Goal: Task Accomplishment & Management: Manage account settings

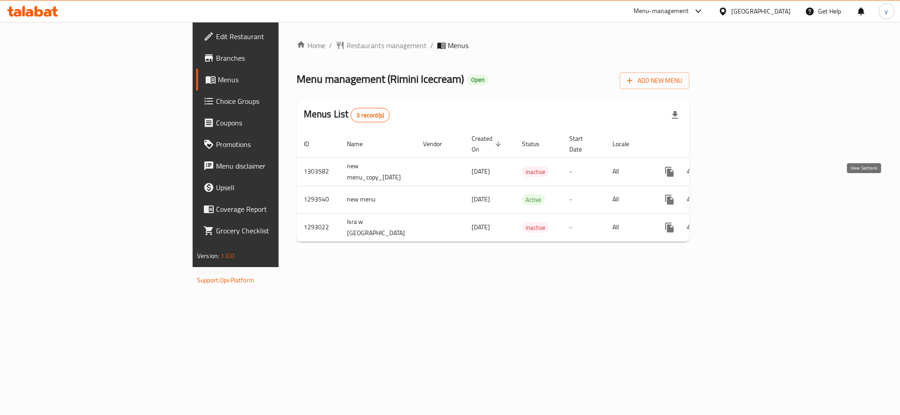
click at [739, 194] on icon "enhanced table" at bounding box center [734, 199] width 11 height 11
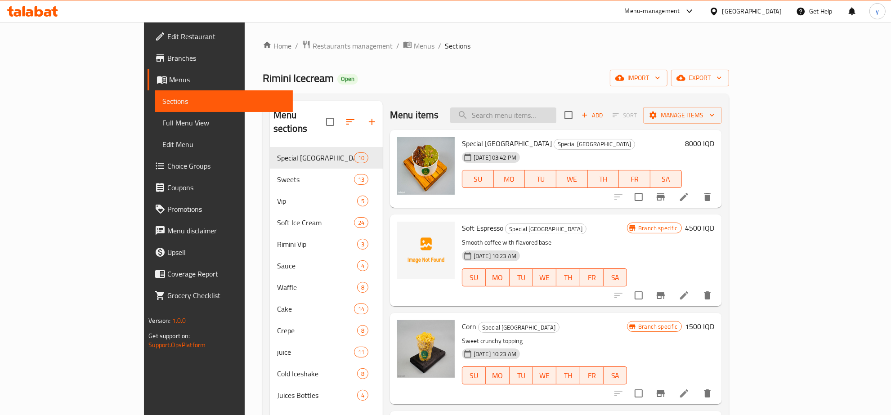
click at [554, 116] on input "search" at bounding box center [503, 115] width 106 height 16
paste input "Pistachio Kunafa Pistachio Sauce"
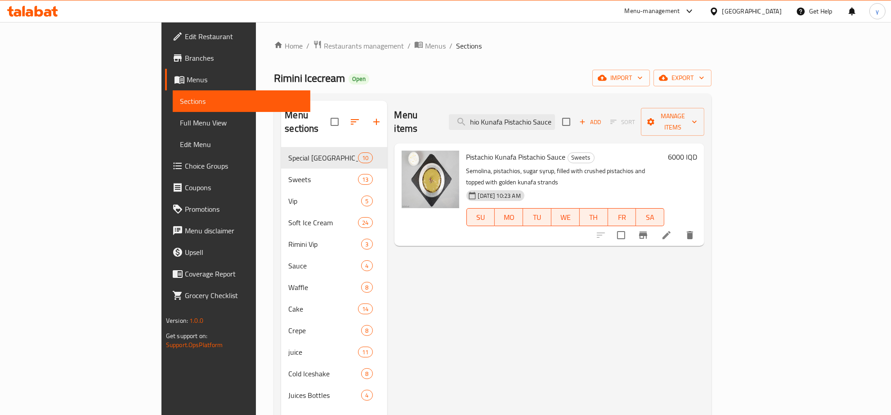
type input "Pistachio Kunafa Pistachio Sauce"
click at [679, 227] on li at bounding box center [666, 235] width 25 height 16
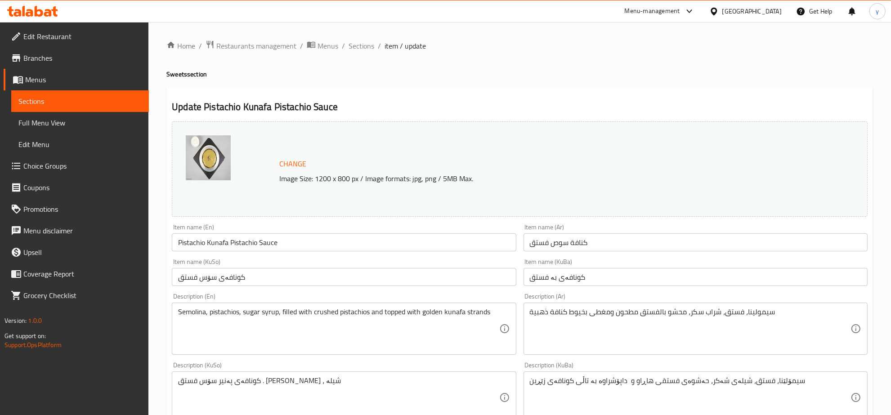
click at [377, 239] on input "Pistachio Kunafa Pistachio Sauce" at bounding box center [344, 242] width 344 height 18
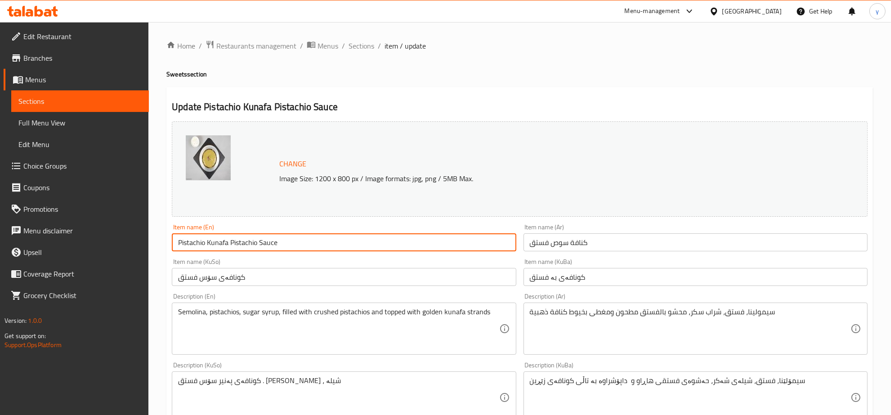
click at [377, 239] on input "Pistachio Kunafa Pistachio Sauce" at bounding box center [344, 242] width 344 height 18
click at [311, 237] on input "Pistachio Kunafa Pistachio Sauce" at bounding box center [344, 242] width 344 height 18
drag, startPoint x: 207, startPoint y: 242, endPoint x: 134, endPoint y: 255, distance: 74.5
click at [133, 255] on div "Edit Restaurant Branches Menus Sections Full Menu View Edit Menu Choice Groups …" at bounding box center [445, 387] width 891 height 730
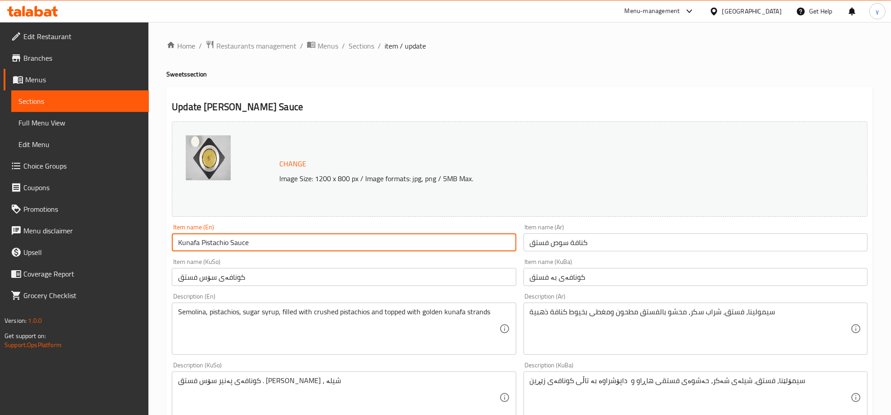
click at [203, 239] on input "Kunafa Pistachio Sauce" at bounding box center [344, 242] width 344 height 18
click at [201, 244] on input "Kunafa Pistachio Sauce" at bounding box center [344, 242] width 344 height 18
type input "Kunafa with Pistachio Sauce"
click at [621, 244] on input "كنافة سوص فستق" at bounding box center [696, 242] width 344 height 18
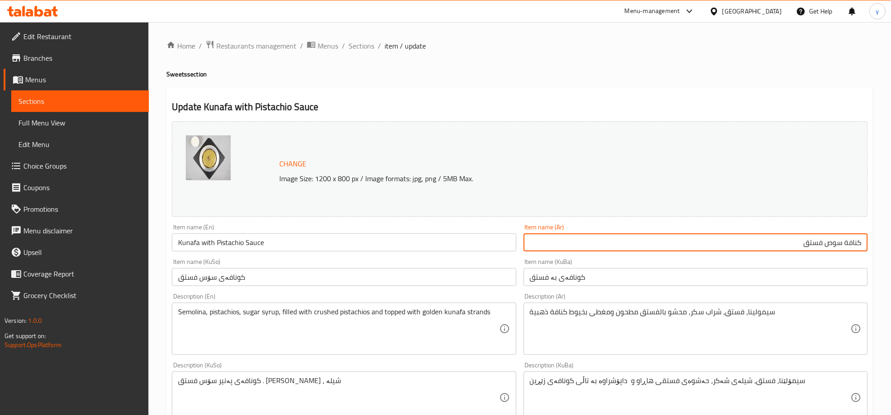
click at [839, 245] on input "كنافة سوص فستق" at bounding box center [696, 242] width 344 height 18
drag, startPoint x: 844, startPoint y: 244, endPoint x: 802, endPoint y: 244, distance: 41.8
click at [802, 244] on input "كنافة سوص فستق" at bounding box center [696, 242] width 344 height 18
type input "كنافة بصلصة فستق"
click at [662, 289] on div "Item name (KuBa) کونافەی بە فستق Item name (KuBa)" at bounding box center [695, 272] width 351 height 35
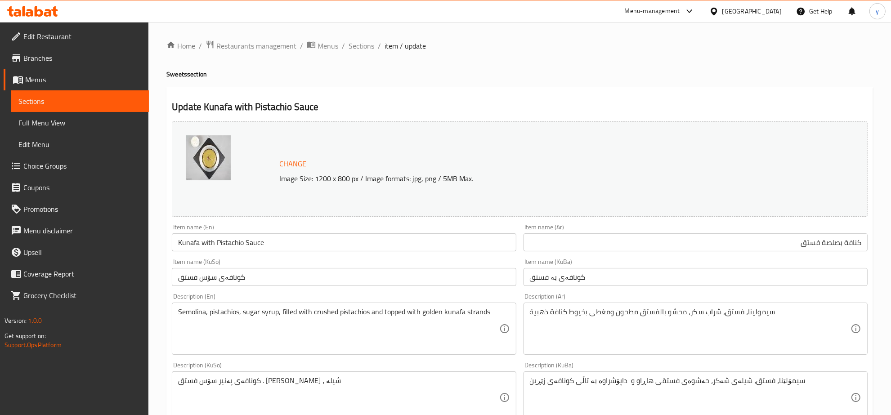
click at [656, 277] on input "کونافەی بە فستق" at bounding box center [696, 277] width 344 height 18
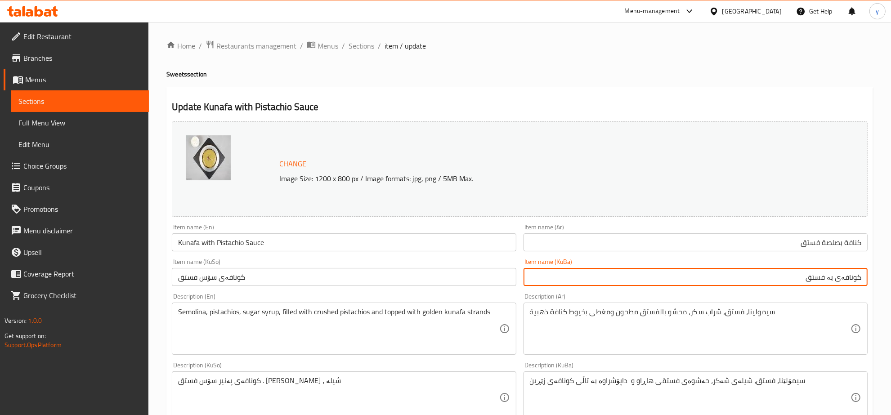
drag, startPoint x: 840, startPoint y: 280, endPoint x: 804, endPoint y: 280, distance: 36.4
click at [804, 280] on input "کونافەی بە فستق" at bounding box center [696, 277] width 344 height 18
type input "کونافە بە سۆسی فستەق"
click at [718, 282] on input "کونافە بە سۆسی فستەق" at bounding box center [696, 277] width 344 height 18
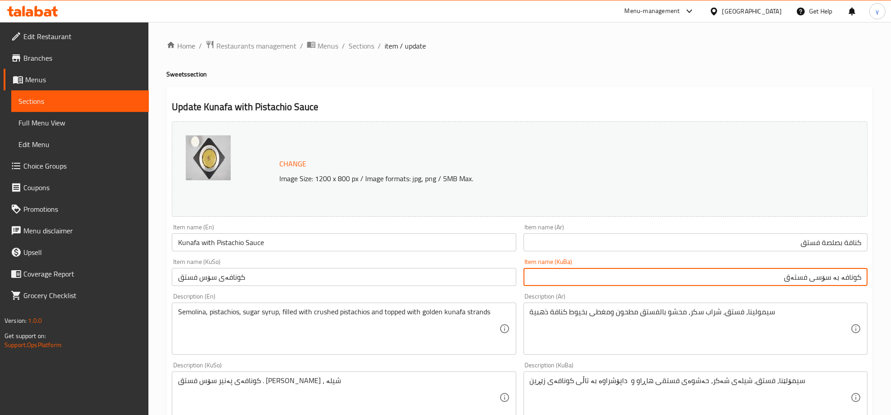
click at [718, 282] on input "کونافە بە سۆسی فستەق" at bounding box center [696, 277] width 344 height 18
click at [284, 283] on input "کونافەی سۆس فستق" at bounding box center [344, 277] width 344 height 18
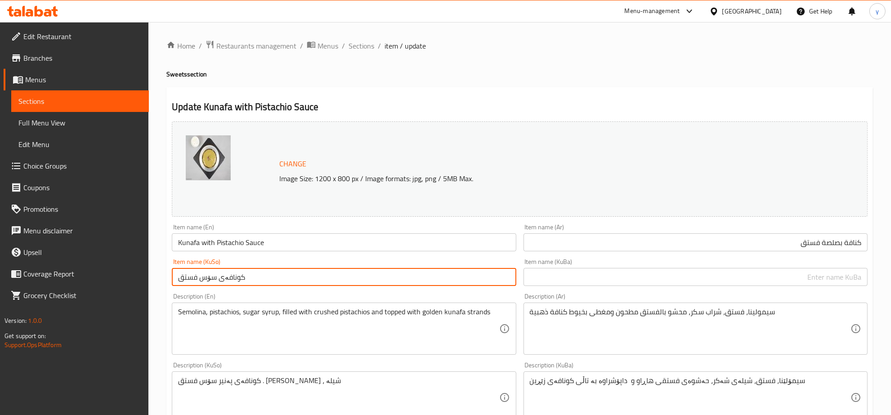
click at [284, 283] on input "کونافەی سۆس فستق" at bounding box center [344, 277] width 344 height 18
paste input "بە سۆسی فستە"
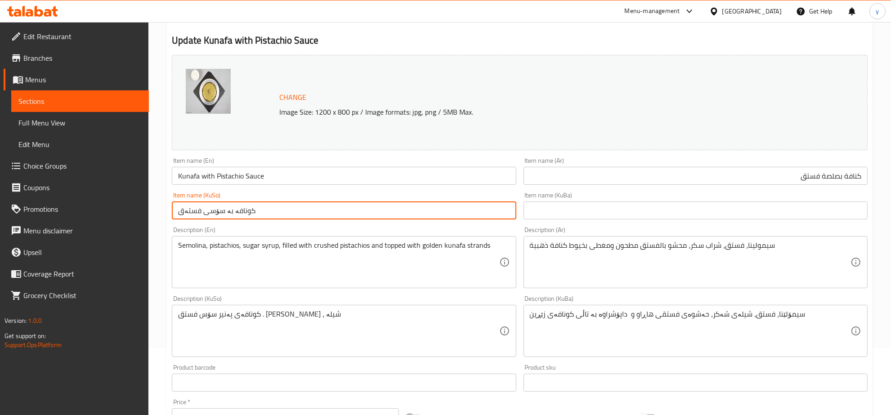
scroll to position [94, 0]
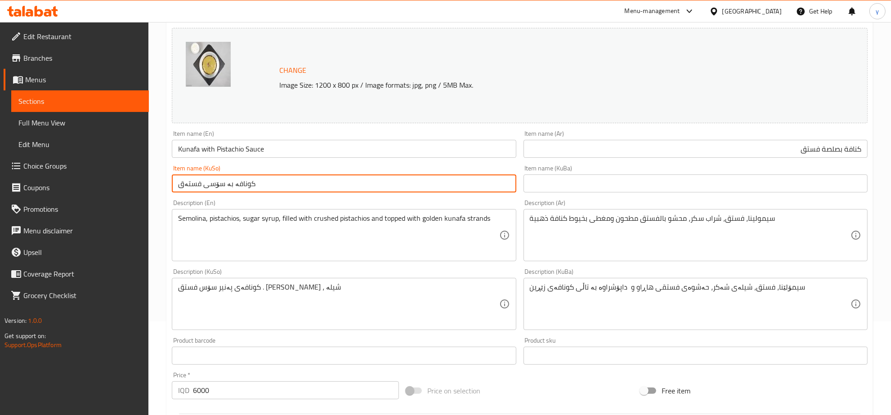
type input "کونافە بە سۆسی فستەق"
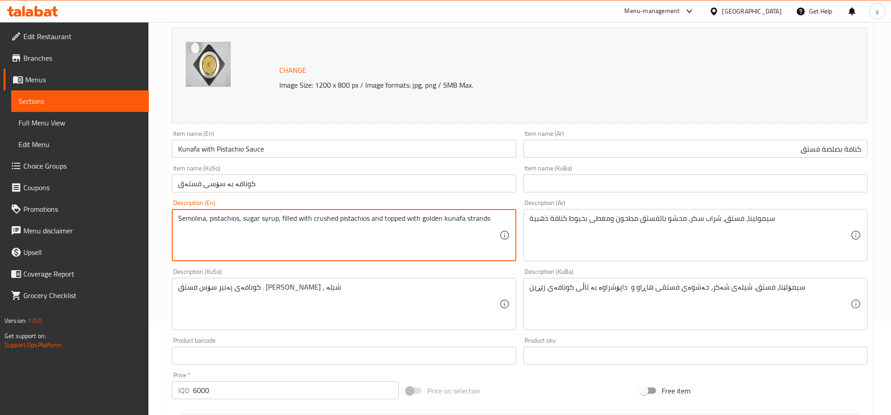
click at [267, 234] on textarea "Semolina, pistachios, sugar syrup, filled with crushed pistachios and topped wi…" at bounding box center [338, 235] width 321 height 43
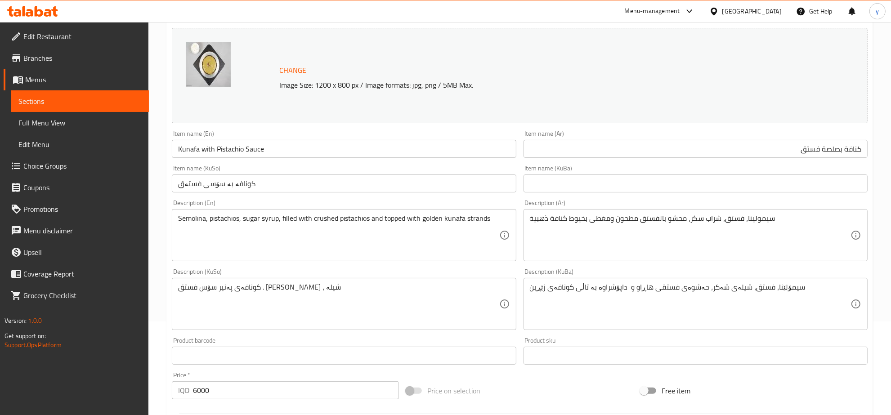
click at [302, 268] on div "Description (KuSo) کونافەی پەنیر سۆس فستق . [PERSON_NAME] Description (KuSo)" at bounding box center [343, 299] width 351 height 69
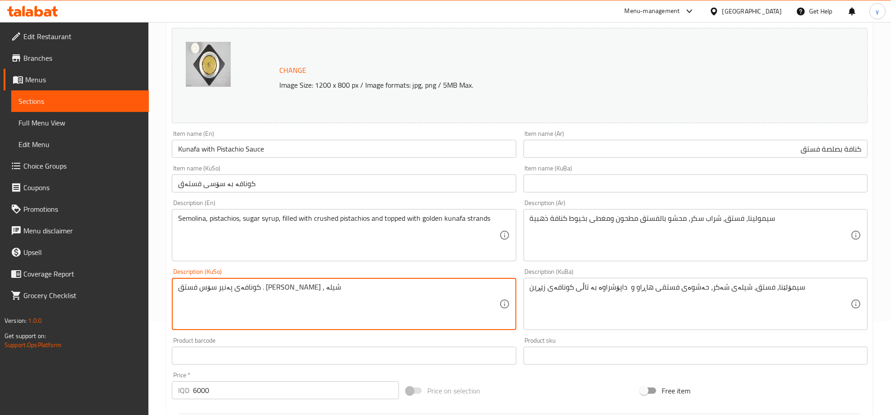
click at [330, 305] on textarea "کونافەی پەنیر سۆس فستق . [PERSON_NAME] ، شیلە" at bounding box center [338, 304] width 321 height 43
drag, startPoint x: 330, startPoint y: 307, endPoint x: 392, endPoint y: 289, distance: 64.6
click at [392, 289] on textarea "کونافەی پەنیر سۆس فستق . [PERSON_NAME] ، شیلە" at bounding box center [338, 304] width 321 height 43
click at [484, 281] on div "کونافەی پەنیر سۆس فستق . [PERSON_NAME] Description (KuSo)" at bounding box center [344, 304] width 344 height 52
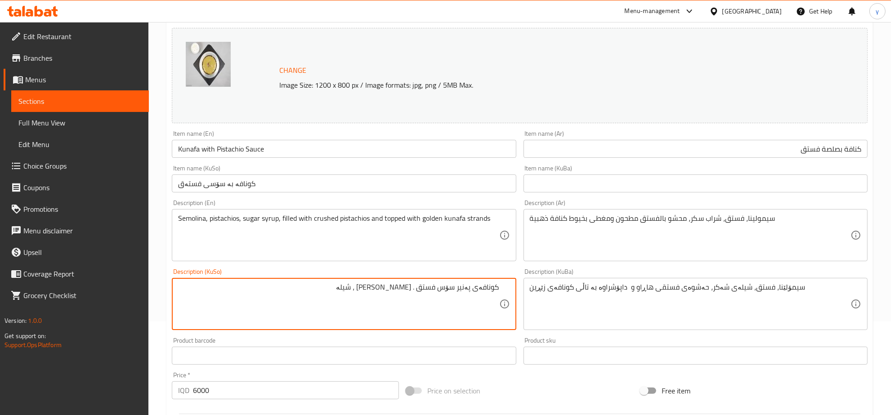
click at [482, 293] on textarea "کونافەی پەنیر سۆس فستق . [PERSON_NAME] ، شیلە" at bounding box center [338, 304] width 321 height 43
click at [396, 291] on textarea "کونافەی پەنیر سۆس فستق . [PERSON_NAME] ، شیلە" at bounding box center [338, 304] width 321 height 43
click at [437, 301] on textarea "کونافەی پەنیر سۆس فستق . [PERSON_NAME] ، شیلە" at bounding box center [338, 304] width 321 height 43
drag, startPoint x: 388, startPoint y: 289, endPoint x: 382, endPoint y: 291, distance: 6.0
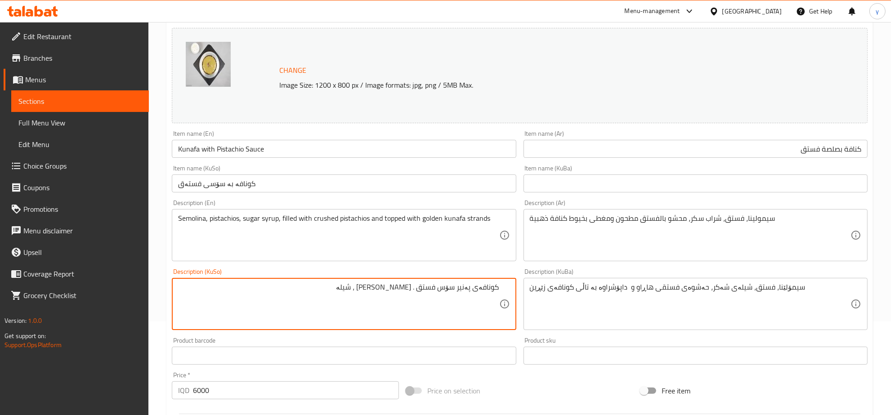
click at [382, 291] on textarea "کونافەی پەنیر سۆس فستق . [PERSON_NAME] ، شیلە" at bounding box center [338, 304] width 321 height 43
click at [417, 286] on textarea "کونافەی پەنیر سۆس فستق . [PERSON_NAME] وشیلە" at bounding box center [338, 304] width 321 height 43
drag, startPoint x: 416, startPoint y: 287, endPoint x: 430, endPoint y: 303, distance: 21.0
click at [424, 289] on textarea "کونافەی پەنیر سۆس فستق . [PERSON_NAME] وشیلە" at bounding box center [338, 304] width 321 height 43
click at [421, 307] on textarea "کونافەی پەنیر سۆس فستق . [PERSON_NAME] وشیلە" at bounding box center [338, 304] width 321 height 43
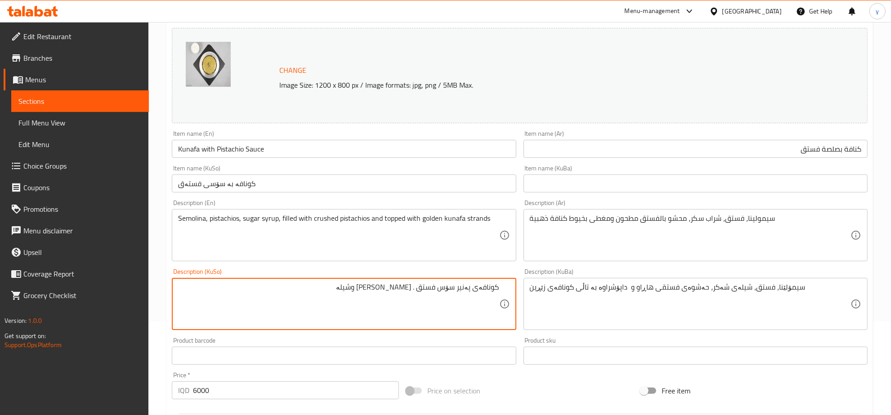
drag, startPoint x: 415, startPoint y: 288, endPoint x: 421, endPoint y: 288, distance: 5.4
click at [421, 288] on textarea "کونافەی پەنیر سۆس فستق . [PERSON_NAME] وشیلە" at bounding box center [338, 304] width 321 height 43
click at [459, 288] on textarea "کونافەی پەنیر سۆس فستق، سیمولینا وشیلە" at bounding box center [338, 304] width 321 height 43
drag, startPoint x: 365, startPoint y: 288, endPoint x: 518, endPoint y: 290, distance: 152.9
click at [518, 290] on div "Description (KuSo) کونافەی پەنیر، سۆس فستق، سیمولینا وشیلە Description (KuSo)" at bounding box center [343, 299] width 351 height 69
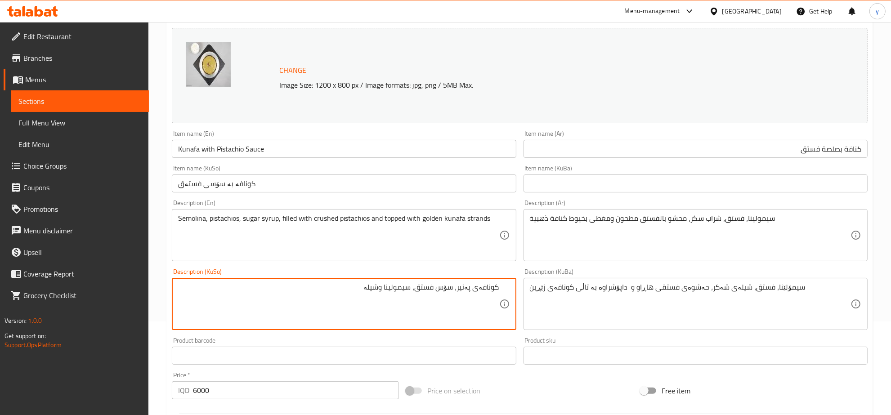
type textarea "کونافەی پەنیر، سۆس فستق، سیمولینا وشیلە"
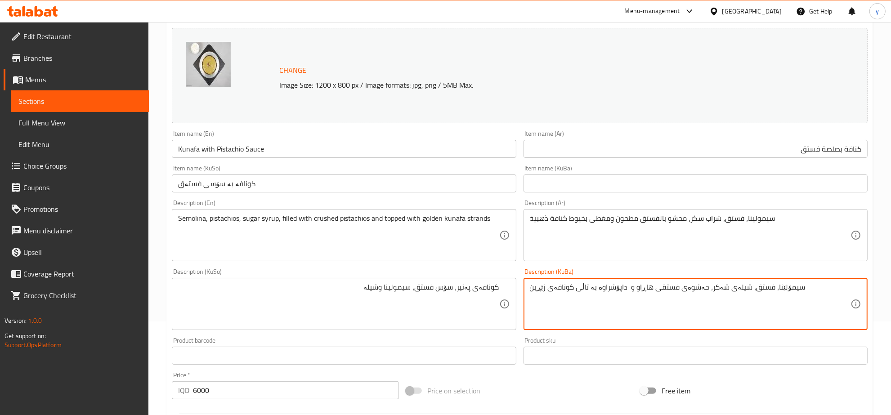
click at [776, 290] on textarea "سیمۆلێنا، فستق، شیلەی شەکر، حەشوەی فستقی هاڕاو و داپۆشراوە بە تاڵی کونافەی زێڕین" at bounding box center [690, 304] width 321 height 43
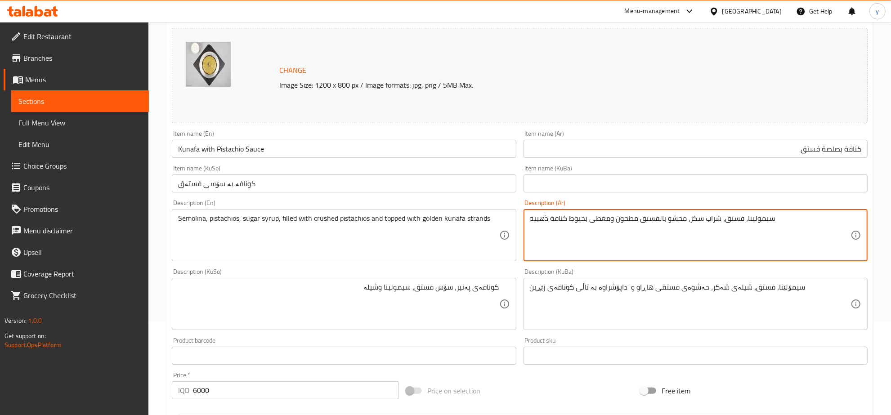
click at [793, 228] on textarea "سيمولينا، فستق، شراب سكر، محشو بالفستق مطحون ومغطى بخيوط كنافة ذهبية" at bounding box center [690, 235] width 321 height 43
type textarea "="
type textarea "كنافة بالجبن"
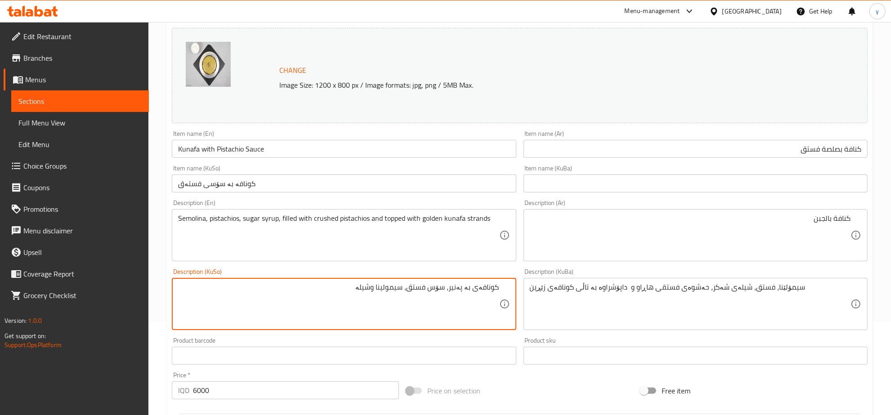
type textarea "کونافەی بە پەنیر، سۆس فستق، سیمولینا وشیلە"
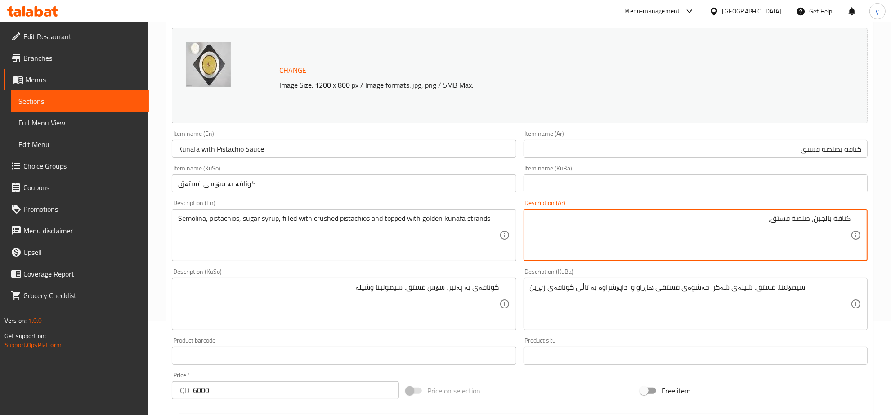
paste textarea "سيمولينا"
drag, startPoint x: 737, startPoint y: 221, endPoint x: 699, endPoint y: 227, distance: 38.7
click at [699, 227] on textarea "كنافة بالجبن، صلصة فستق، سيمولينا وشيلة" at bounding box center [690, 235] width 321 height 43
type textarea "كنافة بالجبن، صلصة فستق، سيمولينا وشراب"
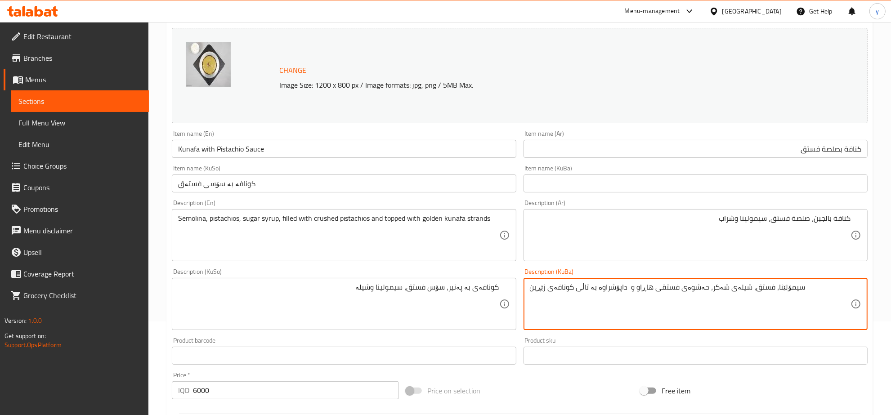
click at [672, 308] on textarea "سیمۆلێنا، فستق، شیلەی شەکر، حەشوەی فستقی هاڕاو و داپۆشراوە بە تاڵی کونافەی زێڕین" at bounding box center [690, 304] width 321 height 43
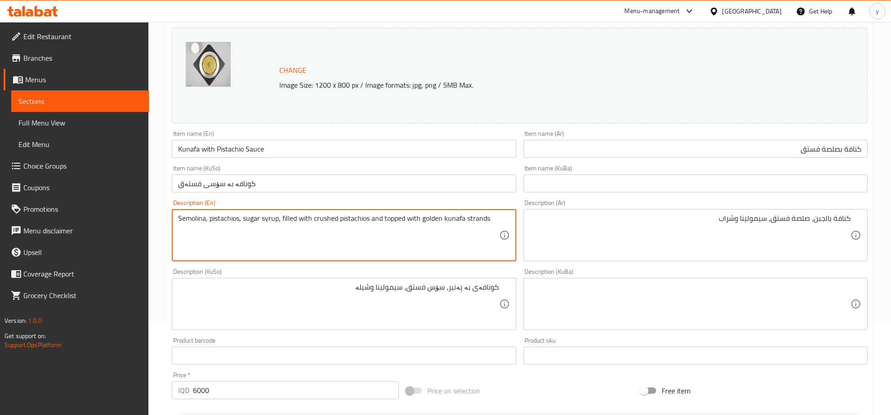
click at [375, 244] on textarea "Semolina, pistachios, sugar syrup, filled with crushed pistachios and topped wi…" at bounding box center [338, 235] width 321 height 43
type textarea "c"
paste textarea "Semolina"
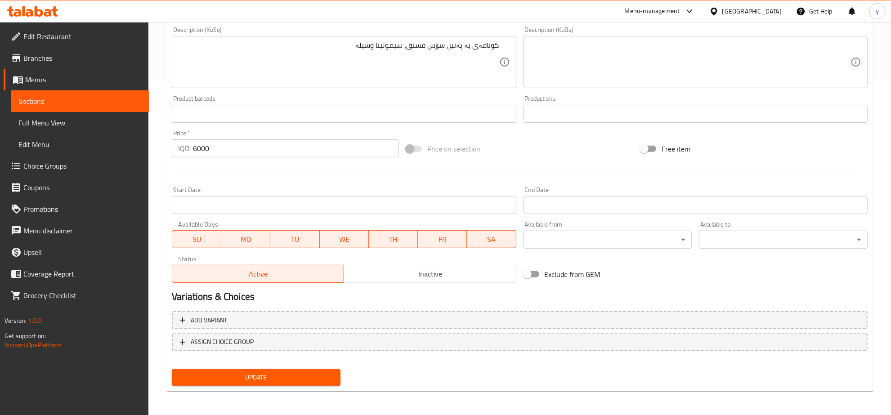
type textarea "Cheese kunafa, pistachio sauce, semolina and syrup"
click at [264, 382] on button "Update" at bounding box center [256, 377] width 169 height 17
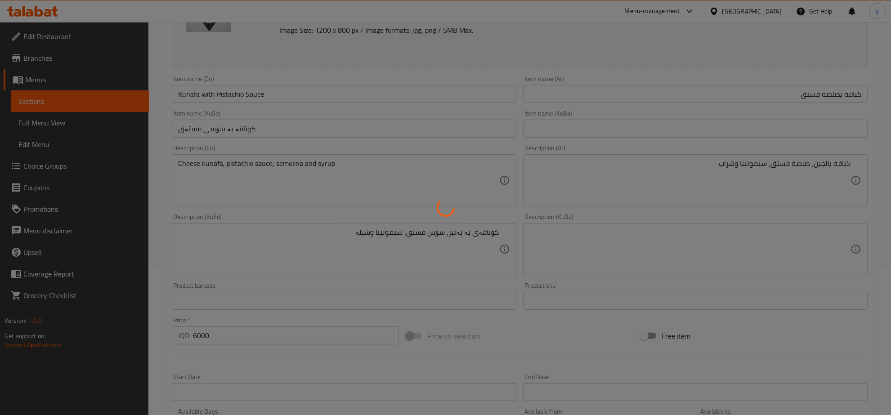
scroll to position [0, 0]
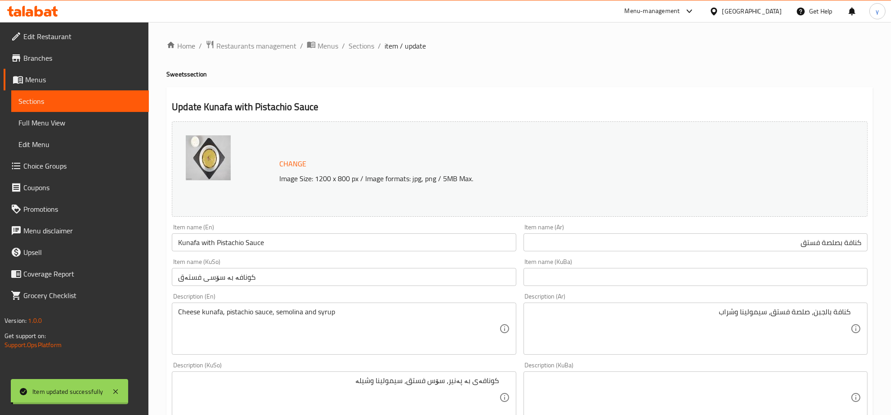
click at [249, 251] on input "Kunafa with Pistachio Sauce" at bounding box center [344, 242] width 344 height 18
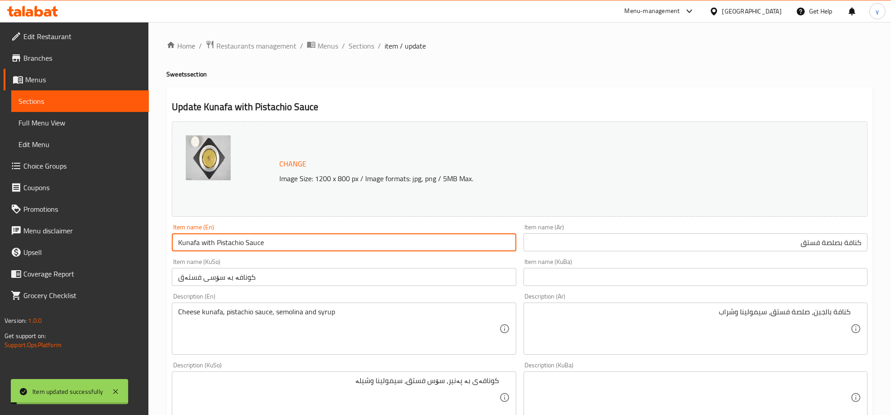
click at [249, 251] on input "Kunafa with Pistachio Sauce" at bounding box center [344, 242] width 344 height 18
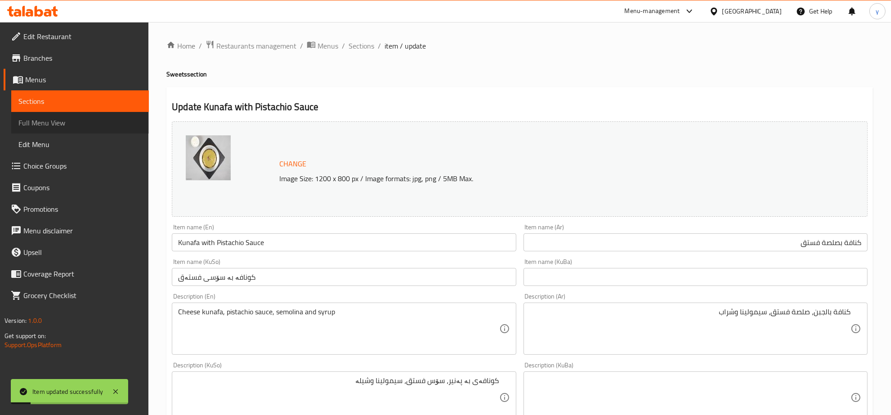
click at [78, 115] on link "Full Menu View" at bounding box center [80, 123] width 138 height 22
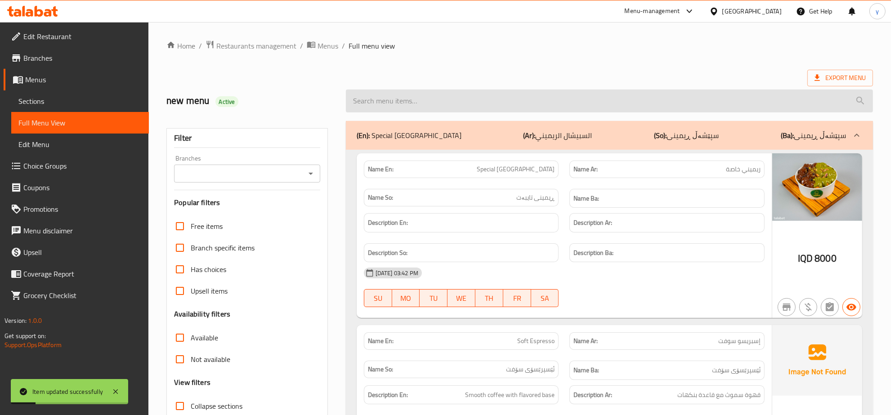
click at [376, 93] on input "search" at bounding box center [609, 101] width 527 height 23
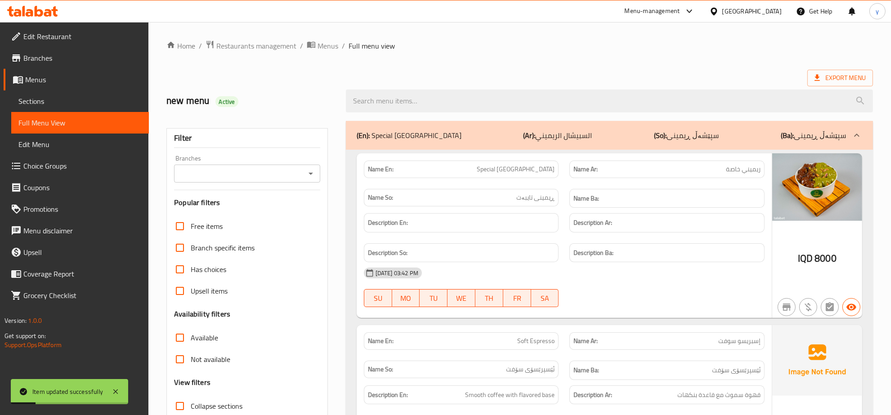
paste input "Kunafa with Pistachio Sauce"
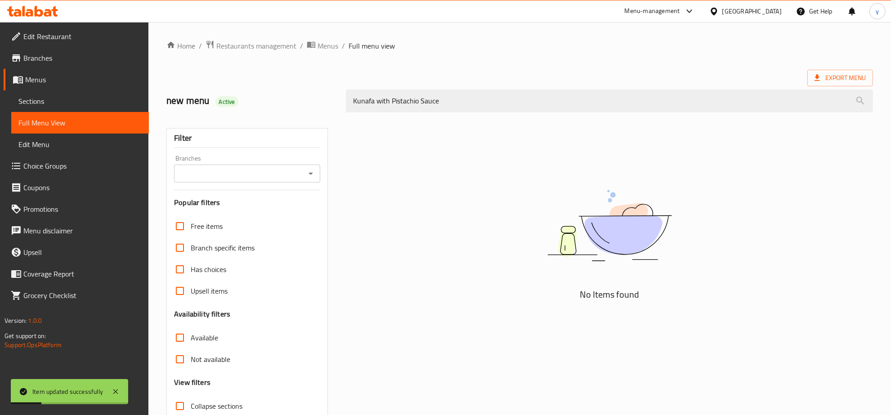
type input "Kunafa with Pistachio Sauce"
click at [301, 170] on input "Branches" at bounding box center [240, 173] width 126 height 13
click at [284, 214] on li "Rimini Icecream, Gulan 1" at bounding box center [248, 213] width 146 height 16
type input "Rimini Icecream, Gulan 1"
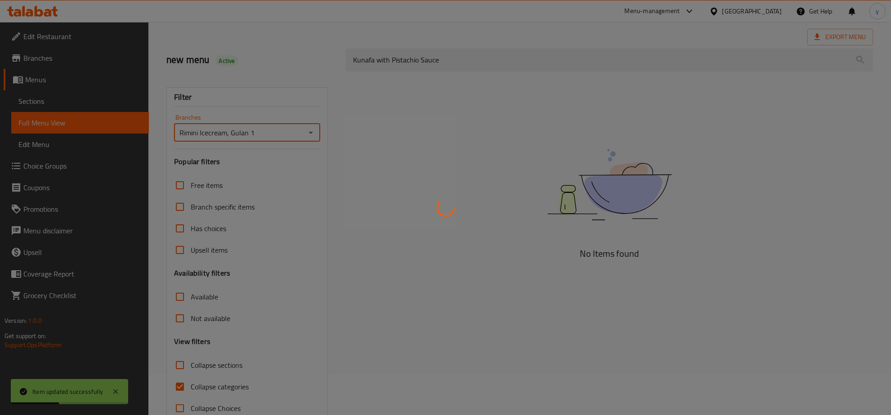
scroll to position [63, 0]
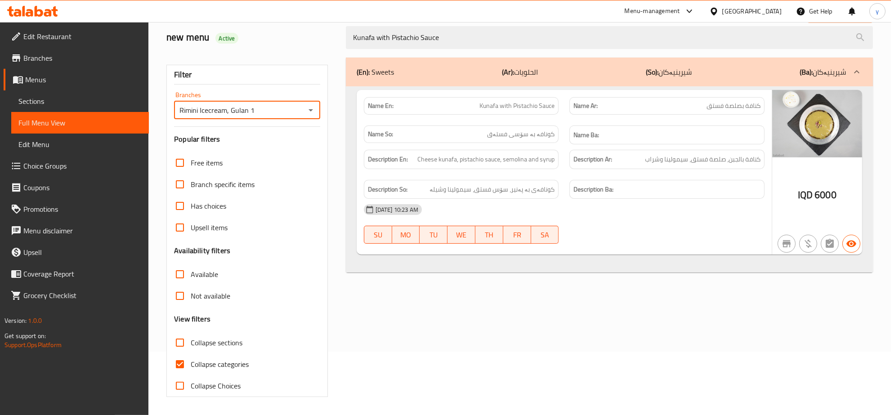
click at [190, 358] on input "Collapse categories" at bounding box center [180, 365] width 22 height 22
checkbox input "false"
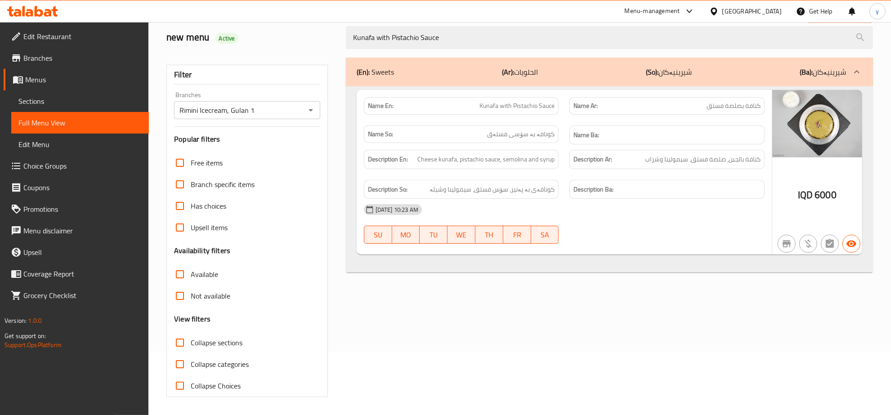
click at [46, 16] on icon at bounding box center [48, 13] width 8 height 8
